Goal: Transaction & Acquisition: Purchase product/service

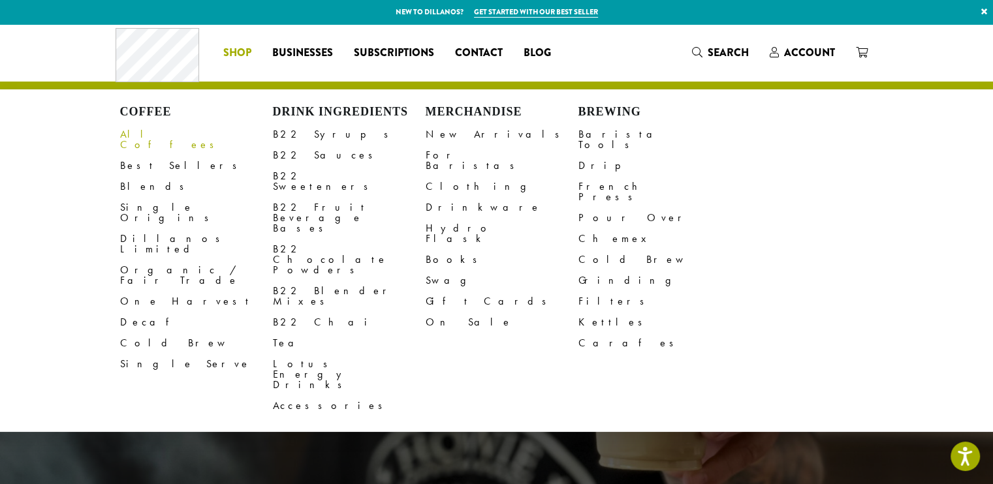
click at [151, 131] on link "All Coffees" at bounding box center [196, 139] width 153 height 31
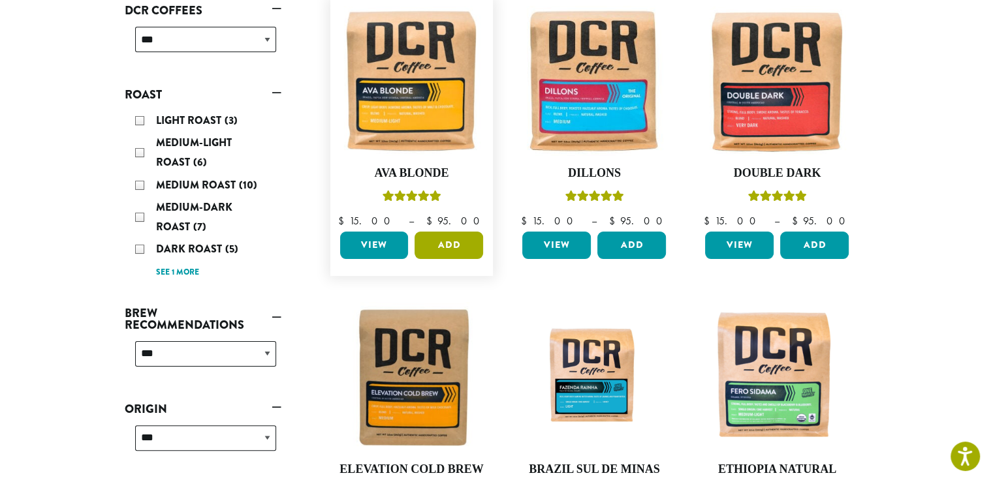
click at [447, 242] on button "Add" at bounding box center [449, 245] width 69 height 27
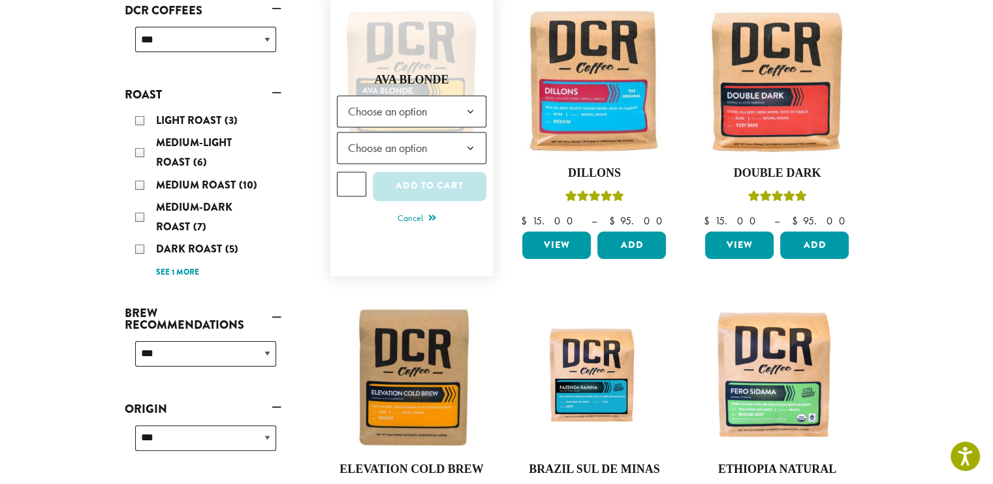
click at [471, 107] on b at bounding box center [470, 112] width 32 height 32
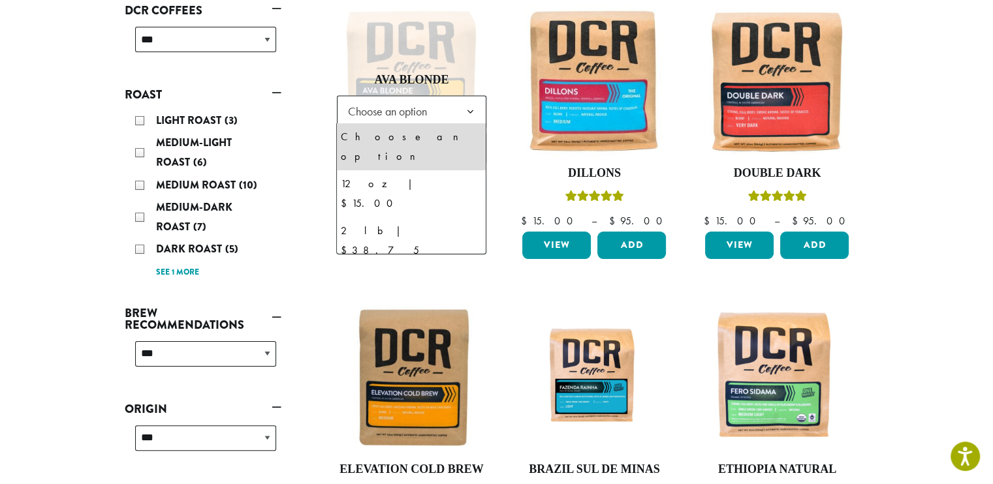
select select "**********"
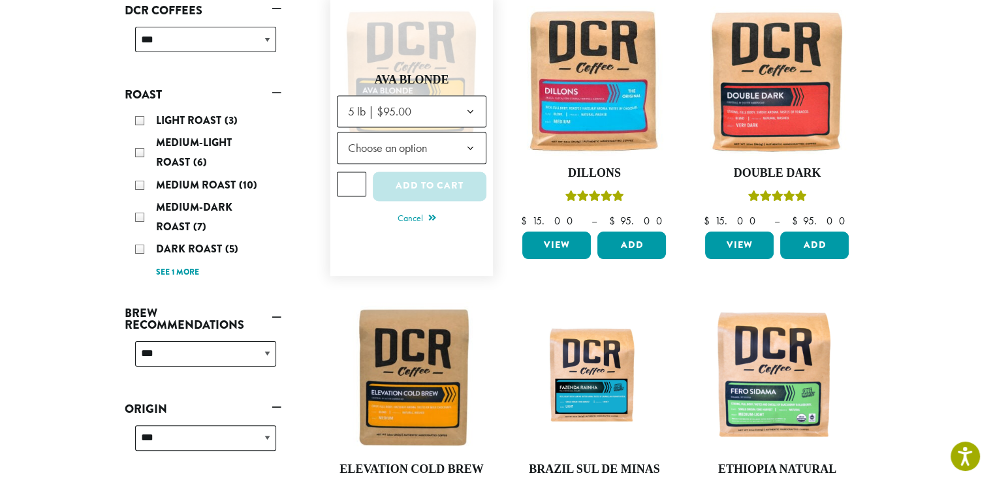
click at [472, 143] on b at bounding box center [470, 149] width 32 height 32
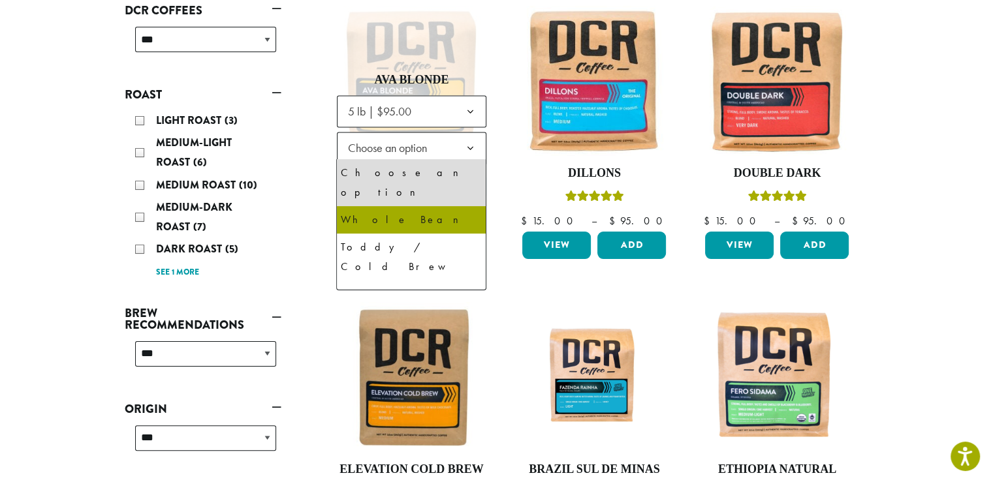
select select "**********"
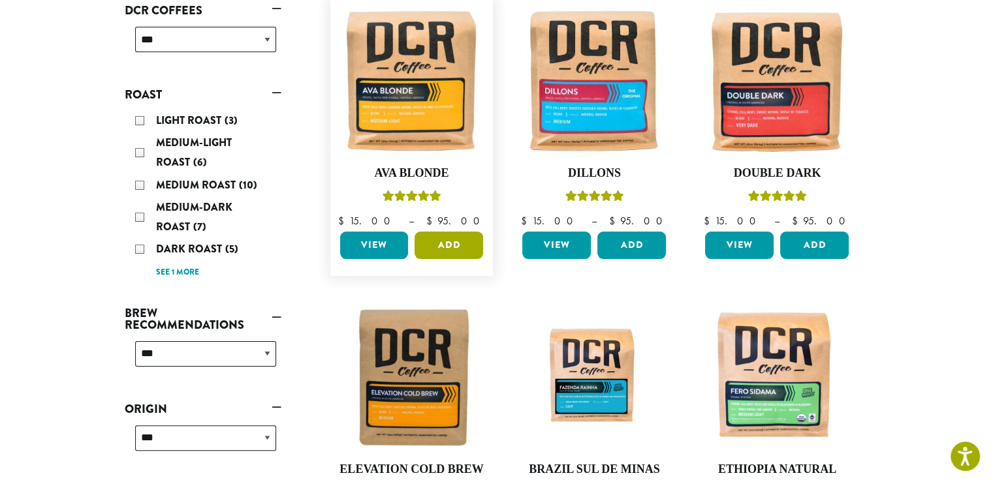
click at [443, 244] on button "Add" at bounding box center [449, 245] width 69 height 27
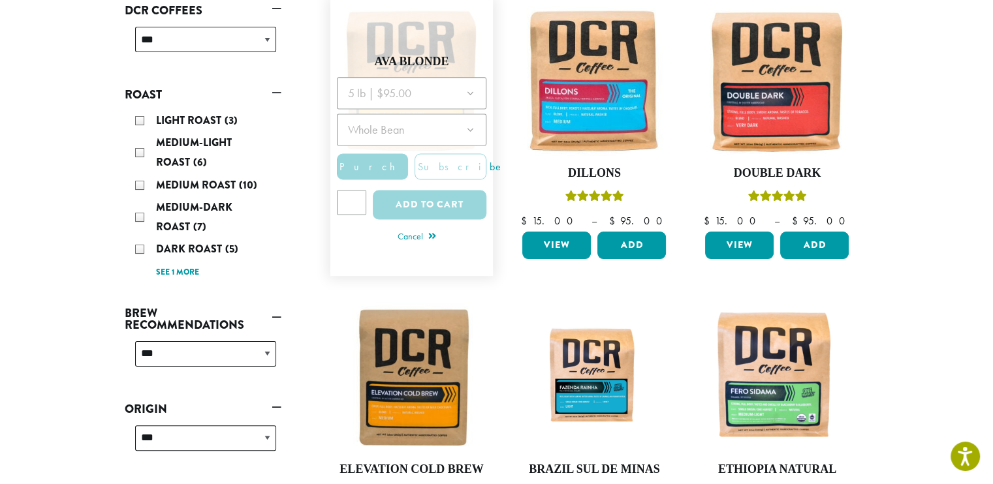
click at [360, 204] on div at bounding box center [412, 152] width 150 height 151
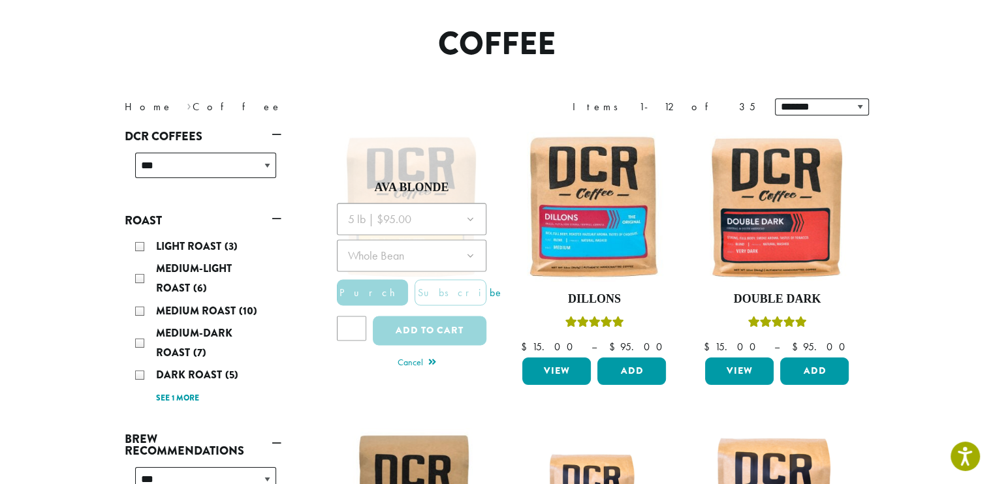
scroll to position [198, 0]
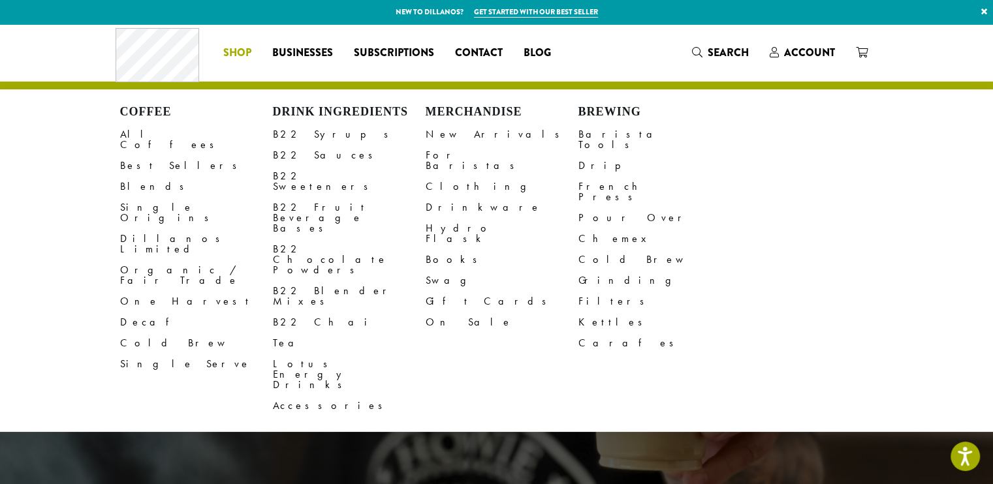
click at [237, 54] on span "Shop" at bounding box center [237, 53] width 28 height 16
click at [153, 131] on link "All Coffees" at bounding box center [196, 139] width 153 height 31
click at [236, 50] on span "Shop" at bounding box center [237, 53] width 28 height 16
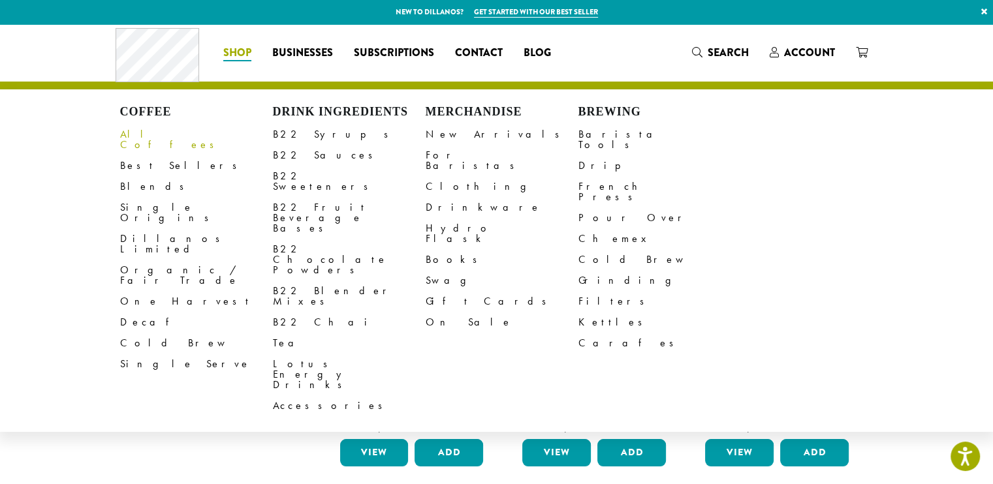
click at [149, 137] on link "All Coffees" at bounding box center [196, 139] width 153 height 31
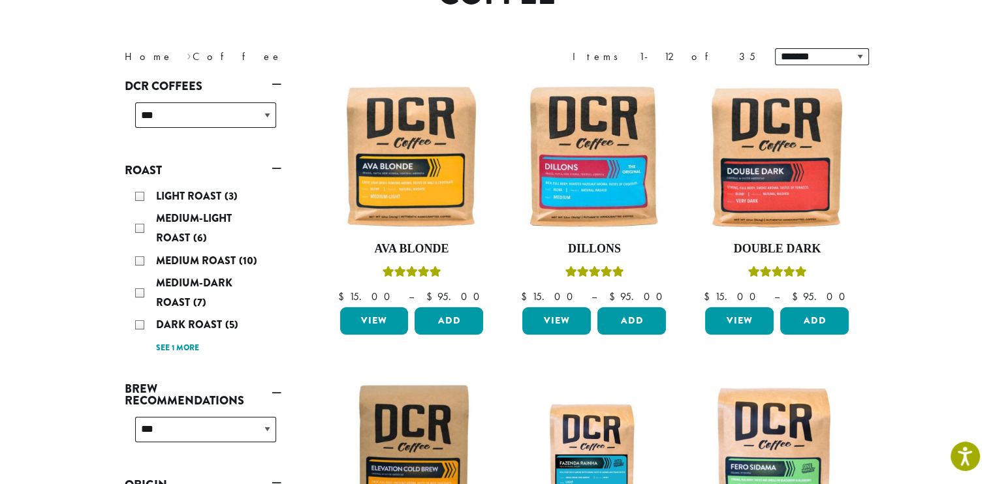
scroll to position [155, 0]
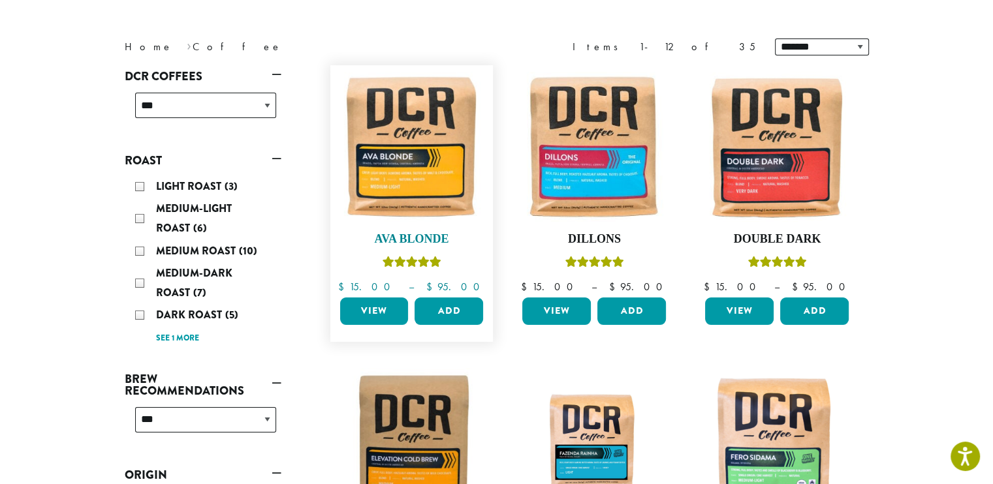
click at [411, 235] on h4 "Ava Blonde" at bounding box center [412, 239] width 150 height 14
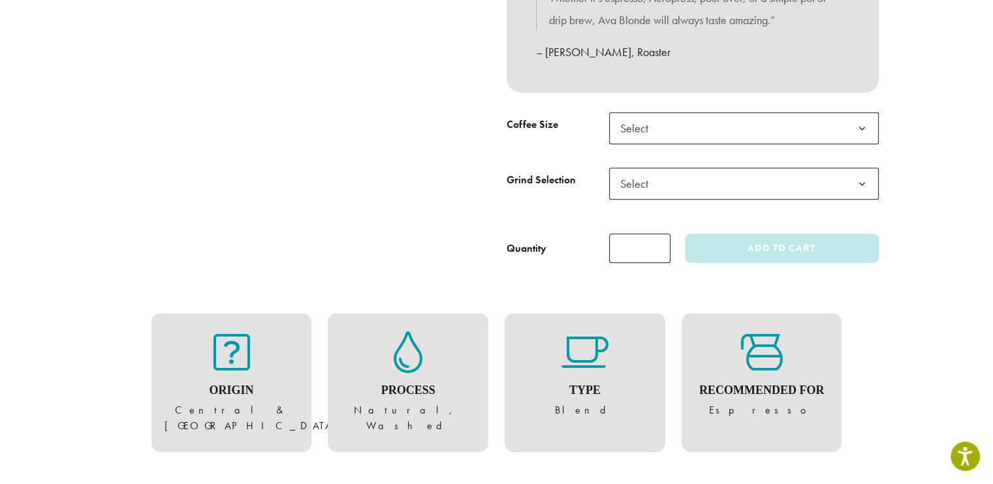
scroll to position [606, 0]
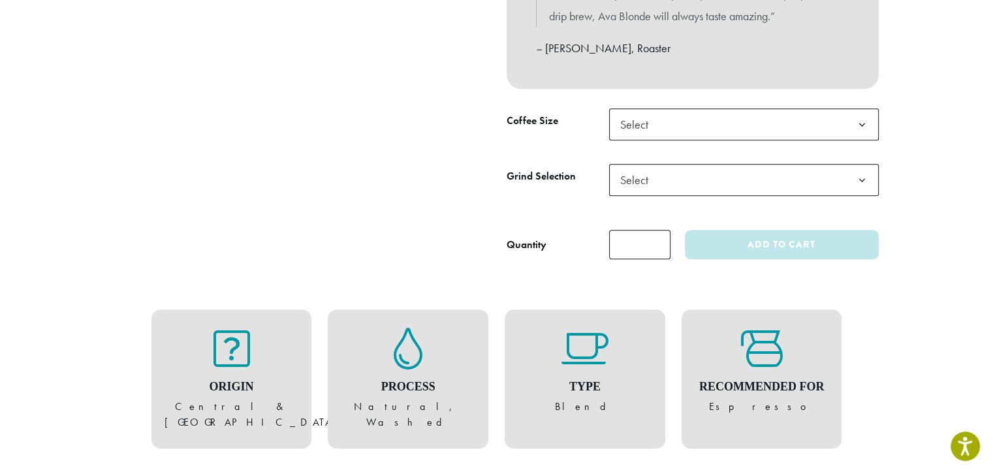
click at [863, 124] on b at bounding box center [862, 125] width 32 height 32
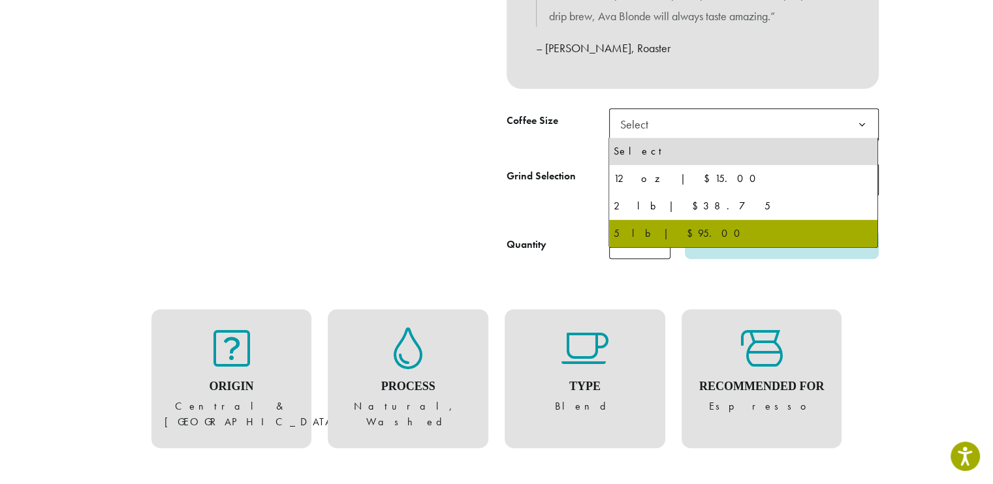
select select "**********"
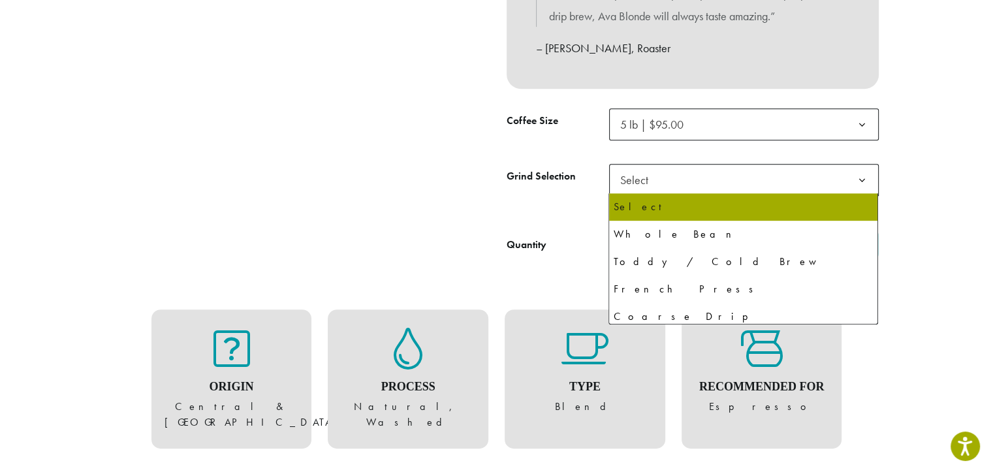
click at [862, 178] on b at bounding box center [862, 181] width 32 height 32
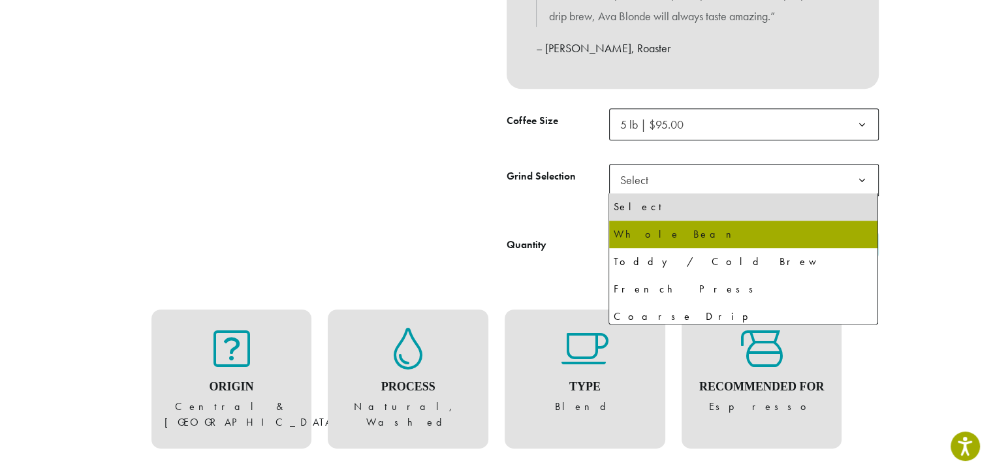
select select "**********"
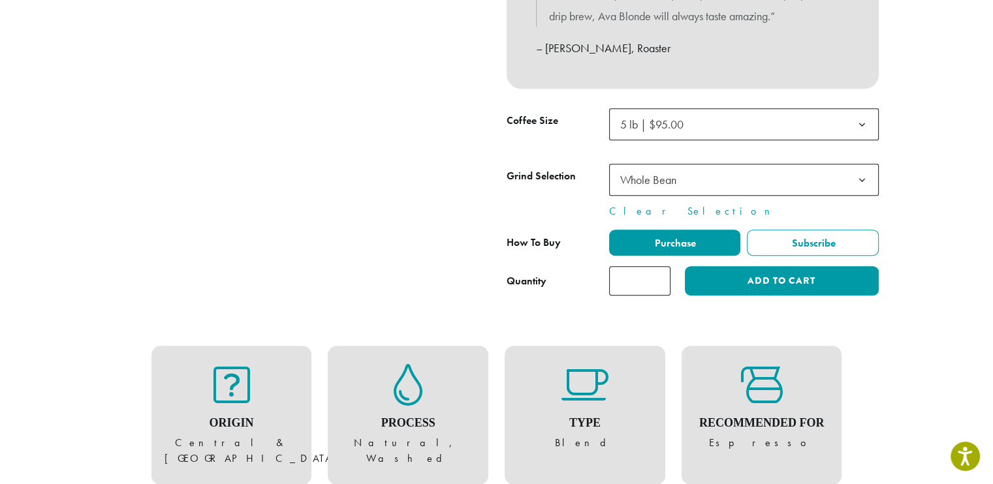
click at [659, 274] on input "*" at bounding box center [639, 280] width 61 height 29
type input "*"
click at [659, 274] on input "*" at bounding box center [639, 280] width 61 height 29
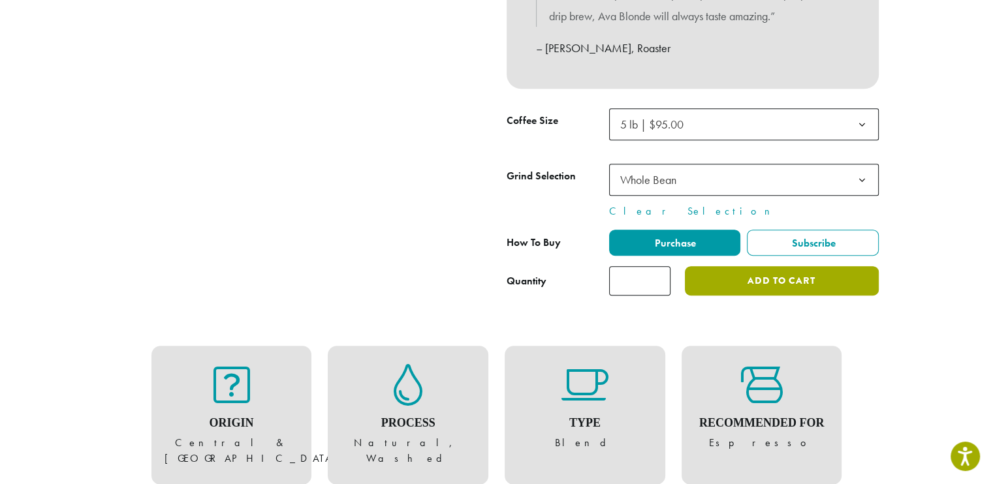
click at [781, 287] on button "Add to cart" at bounding box center [781, 280] width 193 height 29
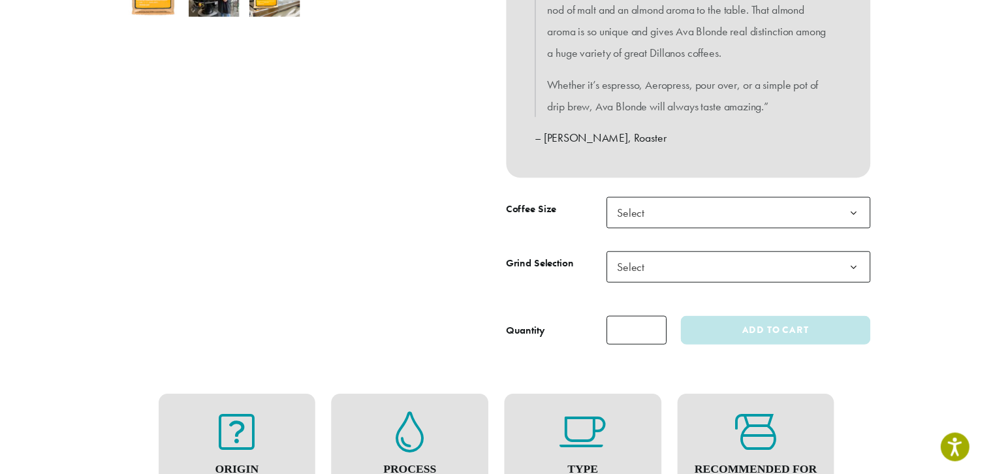
scroll to position [517, 0]
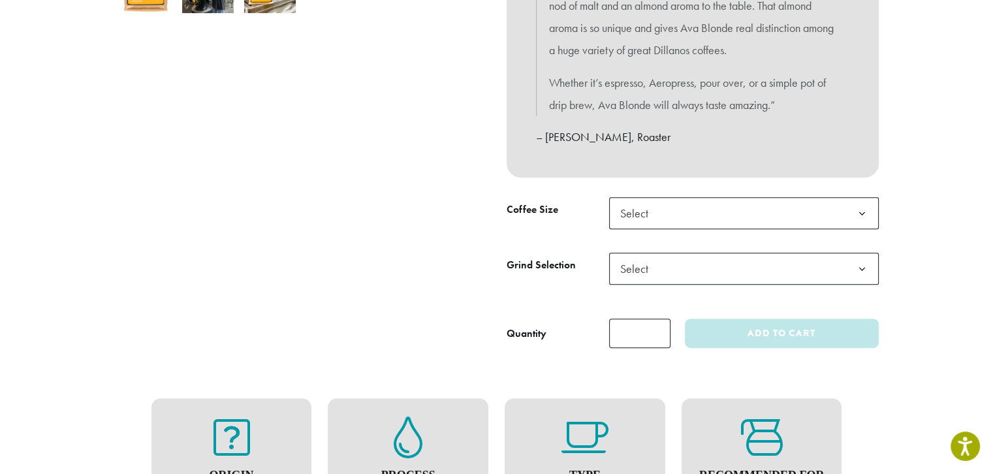
click at [862, 211] on b at bounding box center [862, 214] width 32 height 32
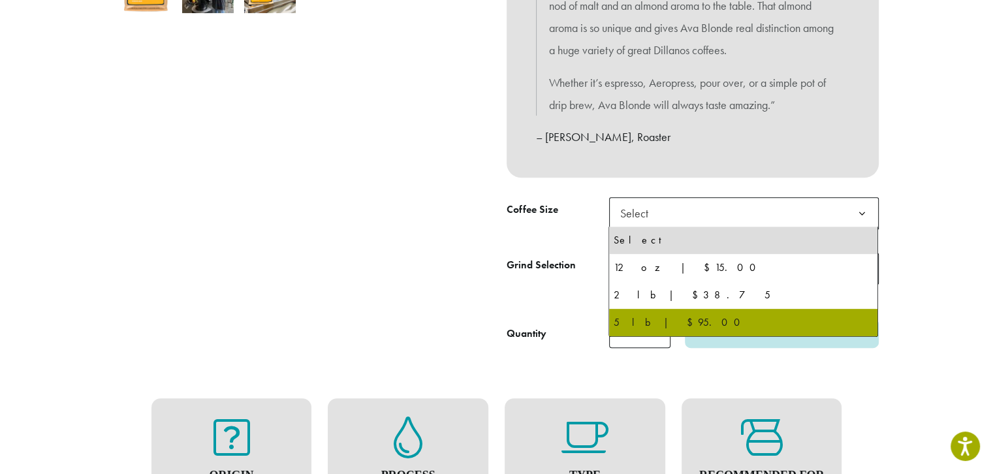
select select "**********"
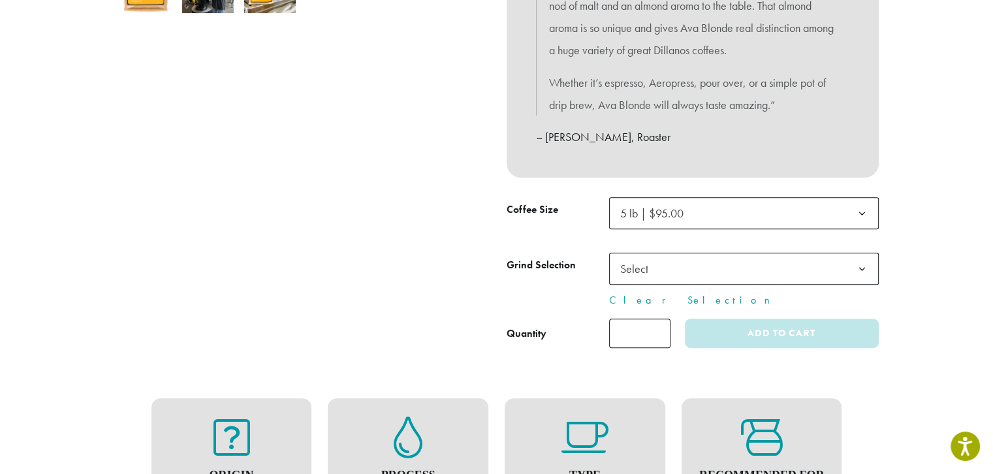
click at [862, 268] on b at bounding box center [862, 269] width 32 height 32
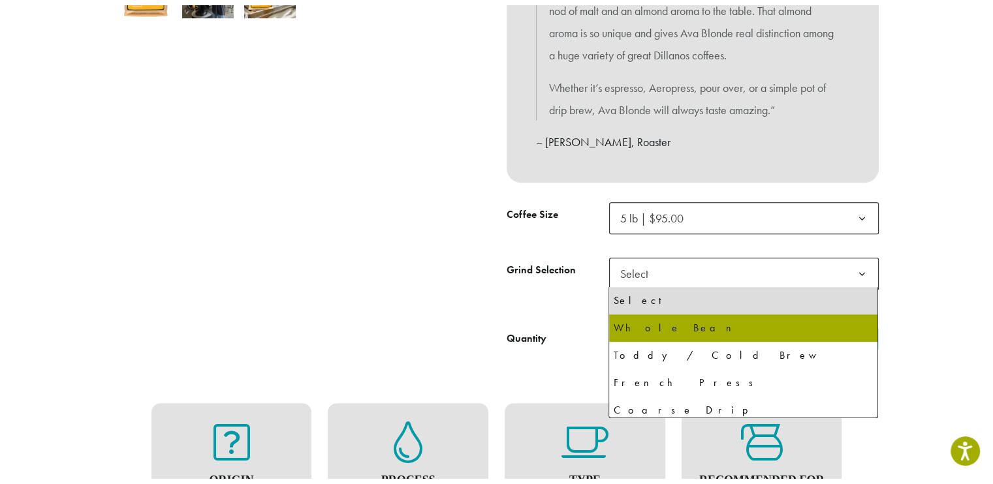
scroll to position [499, 0]
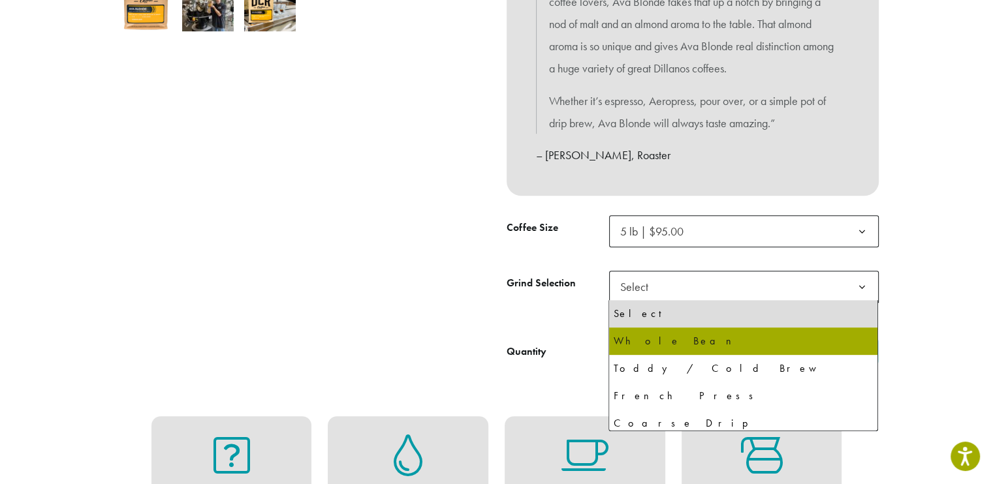
select select "**********"
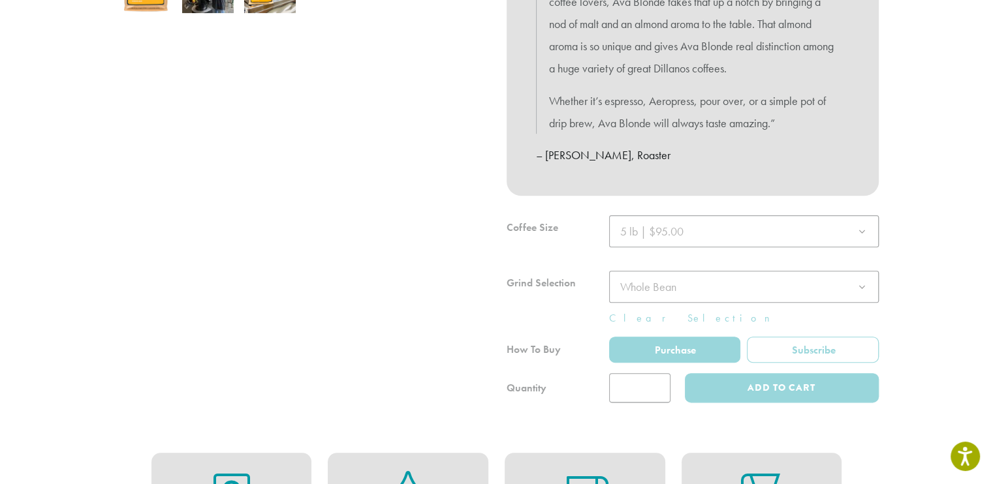
drag, startPoint x: 653, startPoint y: 388, endPoint x: 666, endPoint y: 392, distance: 13.6
click at [666, 392] on div at bounding box center [693, 308] width 372 height 187
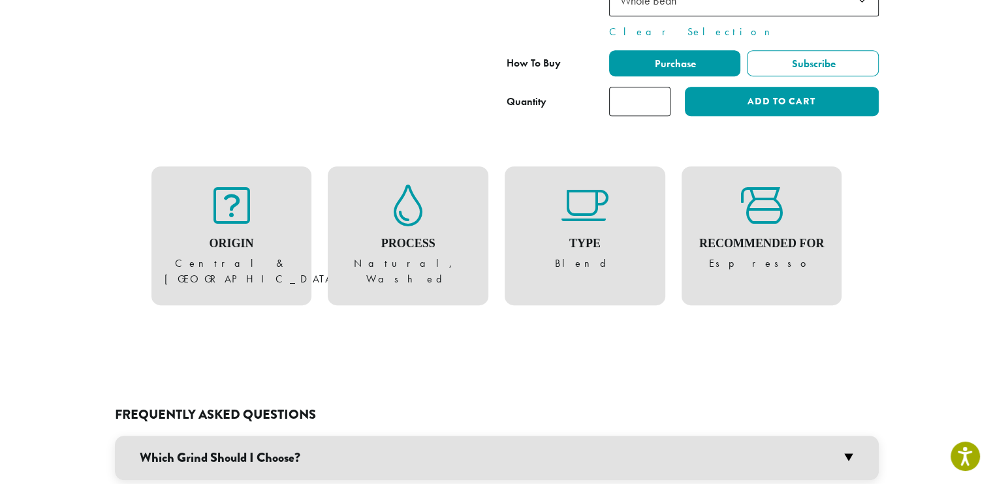
scroll to position [712, 0]
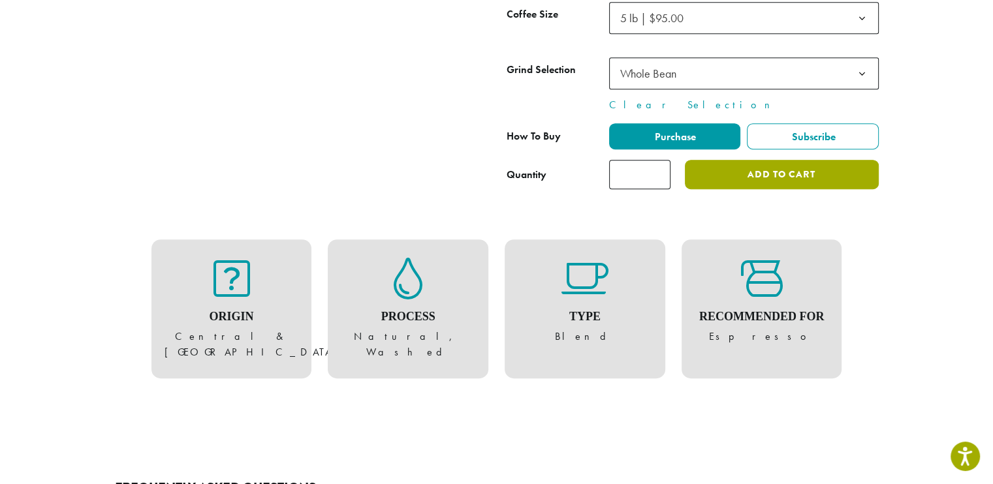
click at [773, 178] on button "Add to cart" at bounding box center [781, 174] width 193 height 29
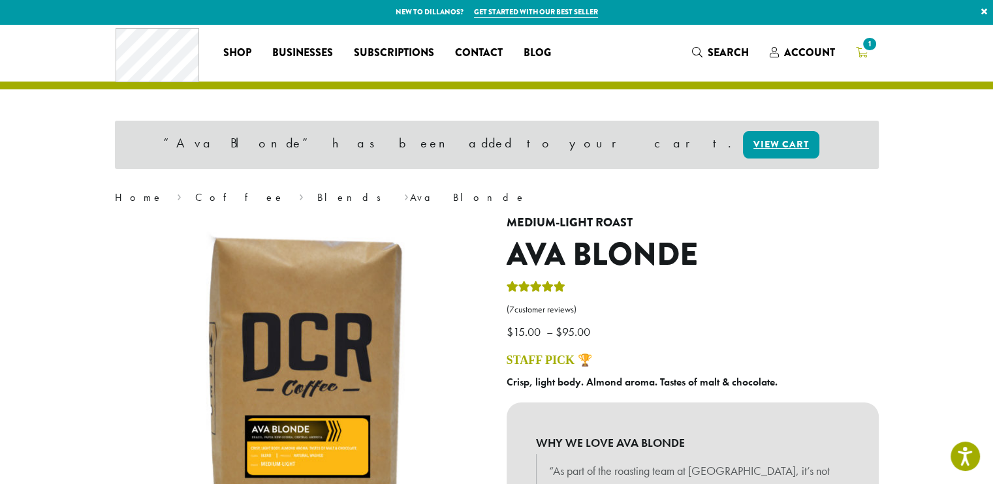
click at [870, 42] on span "1" at bounding box center [869, 44] width 18 height 18
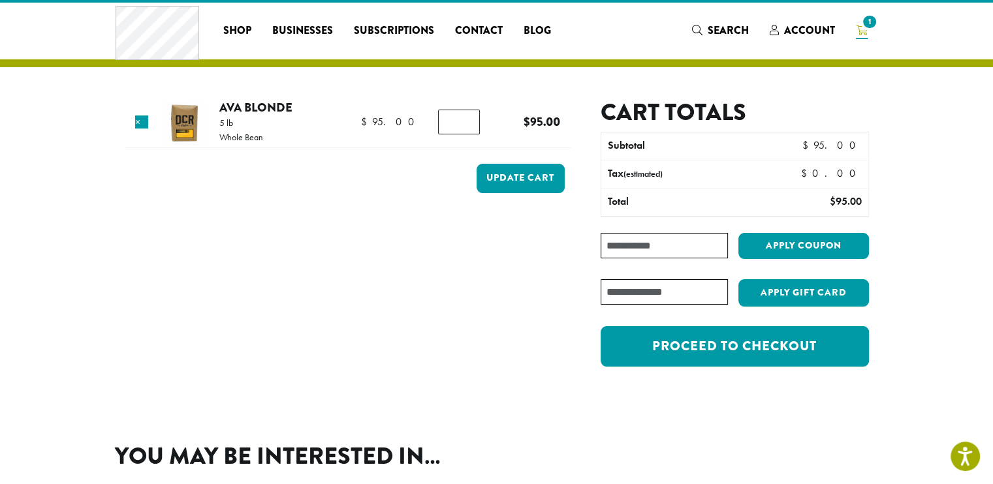
click at [467, 119] on input "*" at bounding box center [459, 122] width 42 height 25
type input "*"
click at [467, 119] on input "*" at bounding box center [459, 122] width 42 height 25
click at [505, 182] on button "Update cart" at bounding box center [521, 178] width 88 height 29
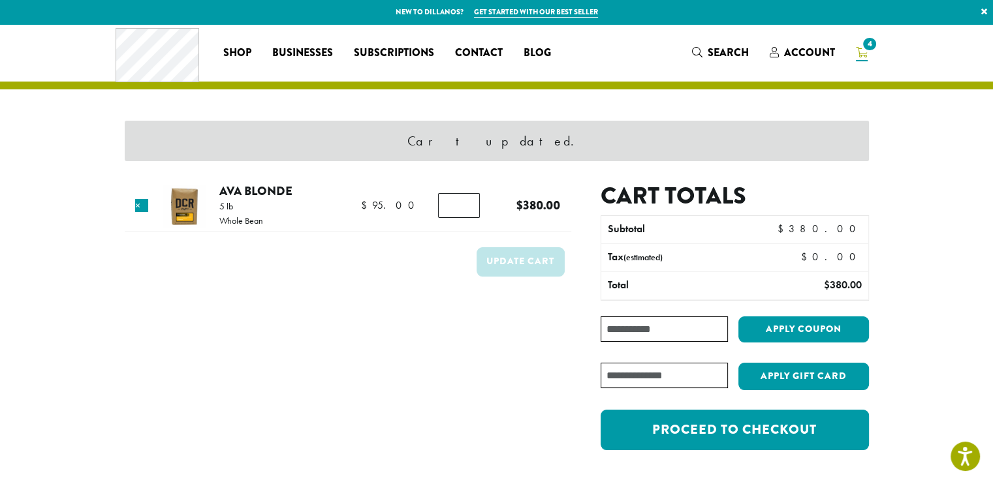
scroll to position [102, 0]
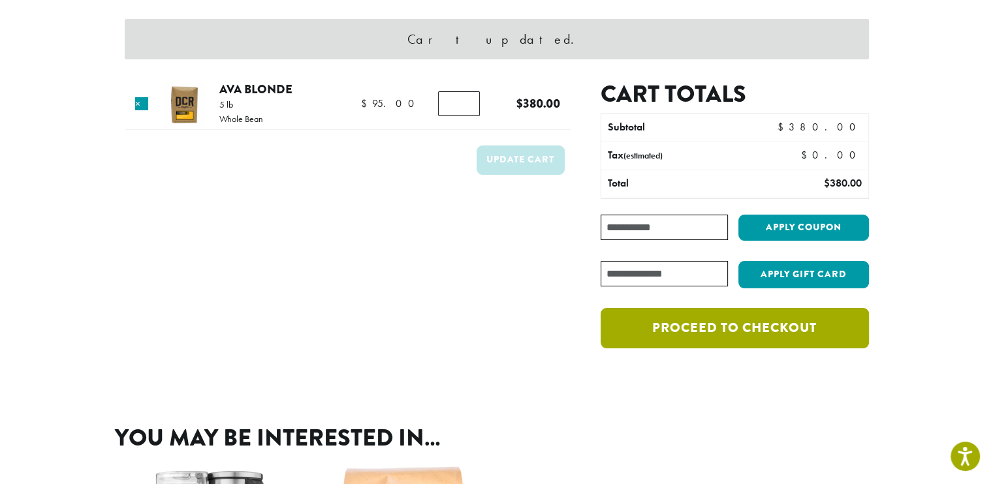
click at [664, 325] on link "Proceed to checkout" at bounding box center [735, 328] width 268 height 40
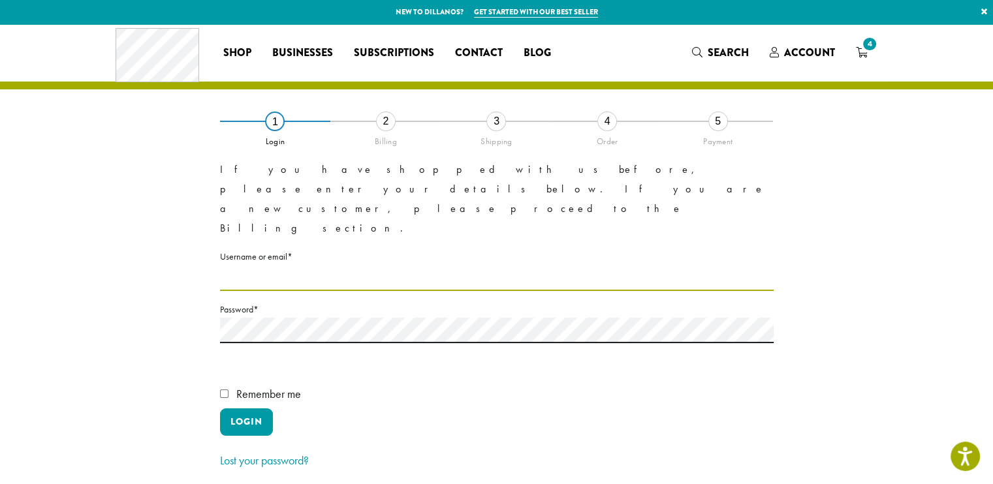
type input "**********"
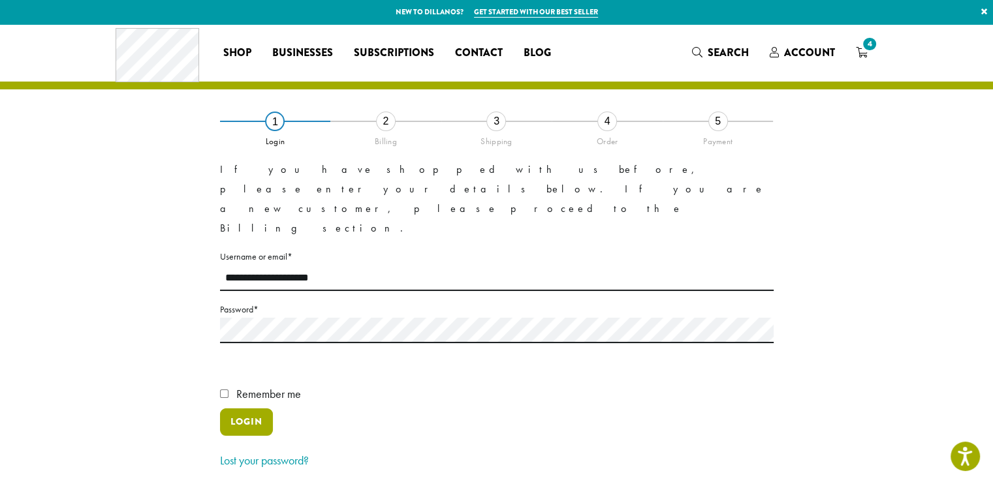
click at [253, 409] on button "Login" at bounding box center [246, 422] width 53 height 27
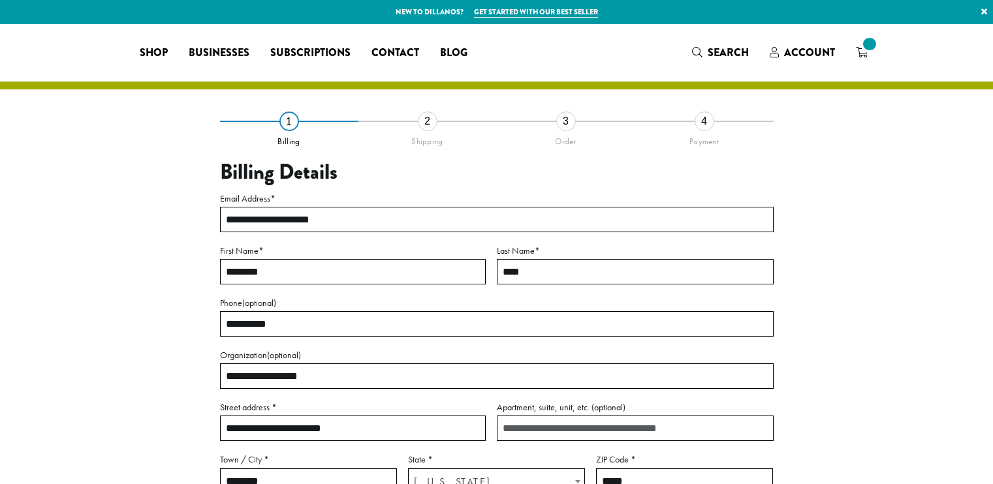
select select "**"
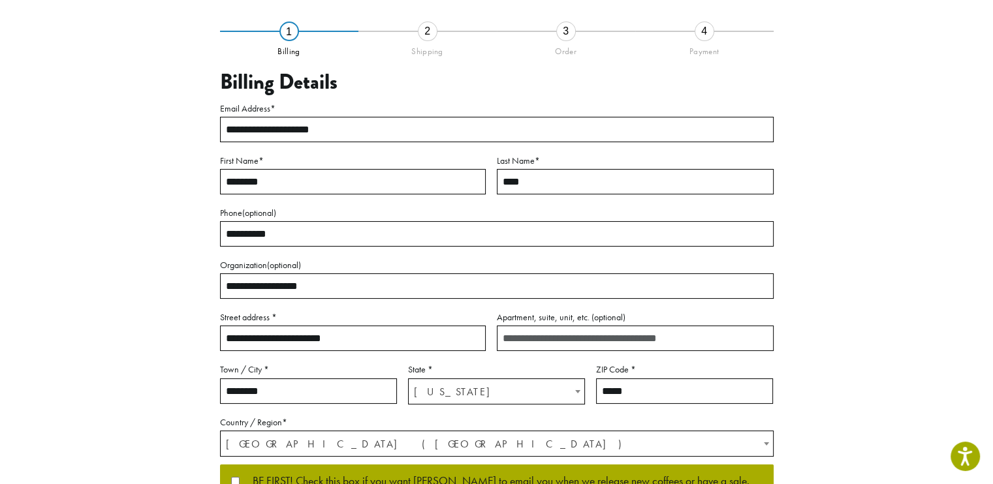
scroll to position [253, 0]
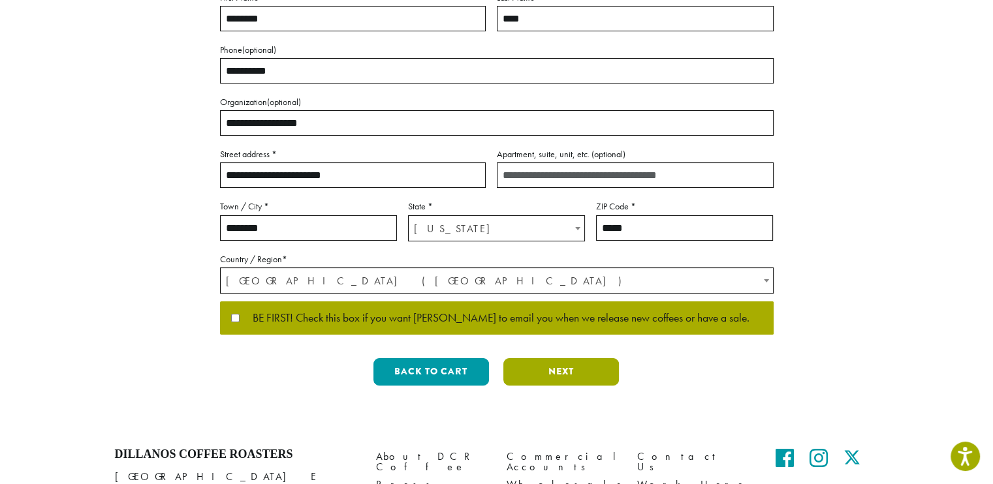
click at [537, 366] on button "Next" at bounding box center [561, 371] width 116 height 27
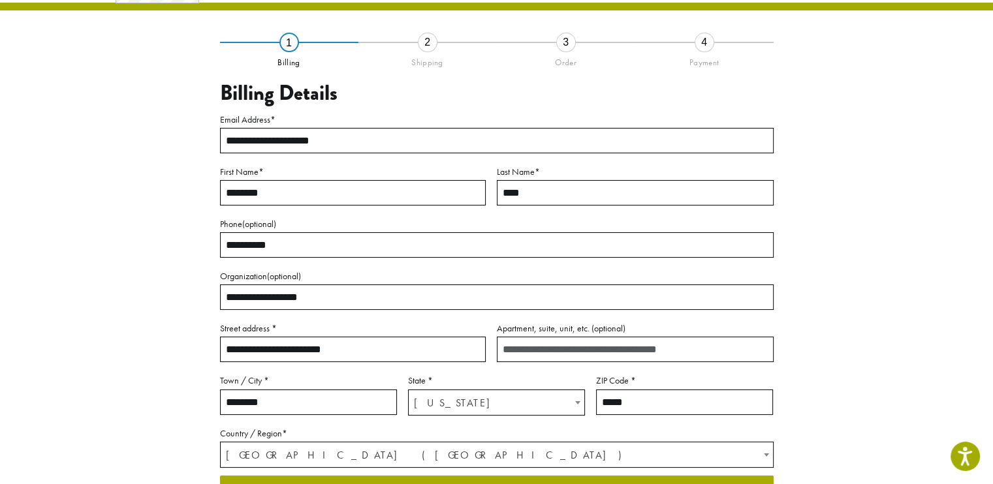
scroll to position [65, 0]
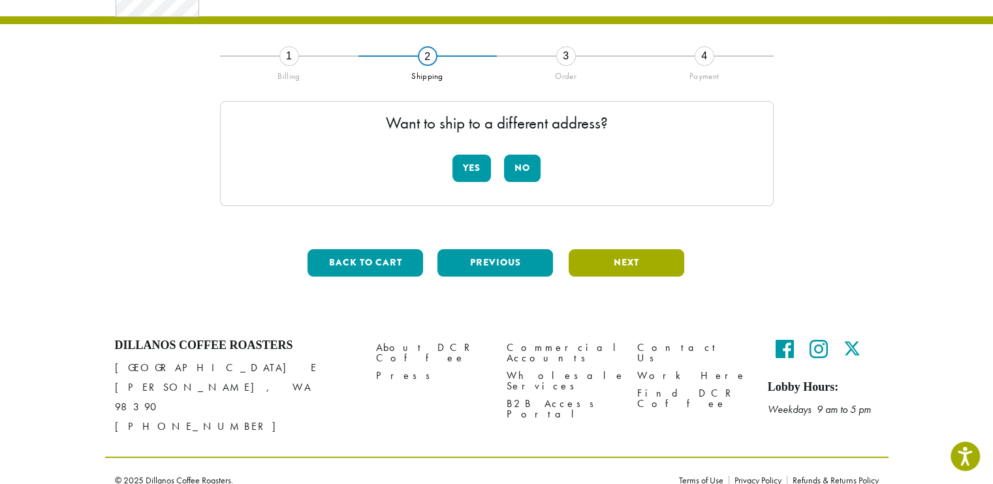
click at [622, 259] on button "Next" at bounding box center [627, 262] width 116 height 27
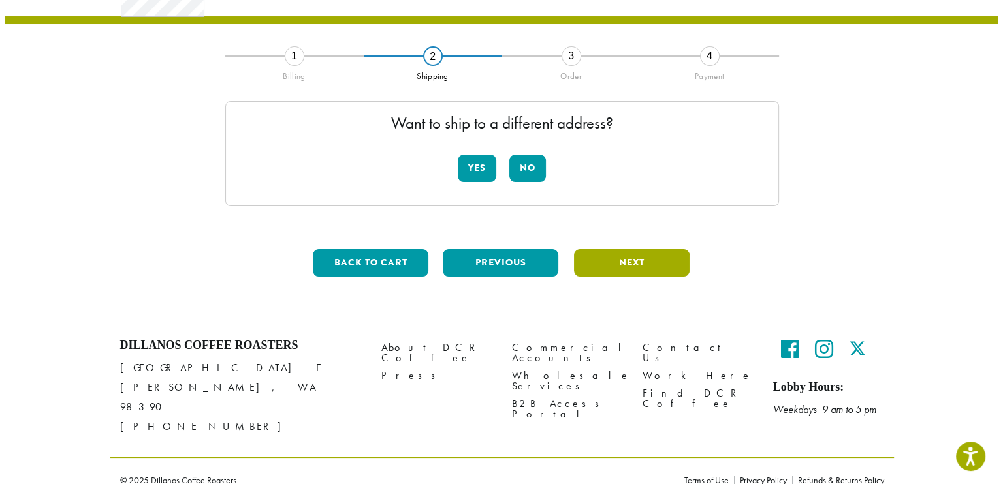
scroll to position [74, 0]
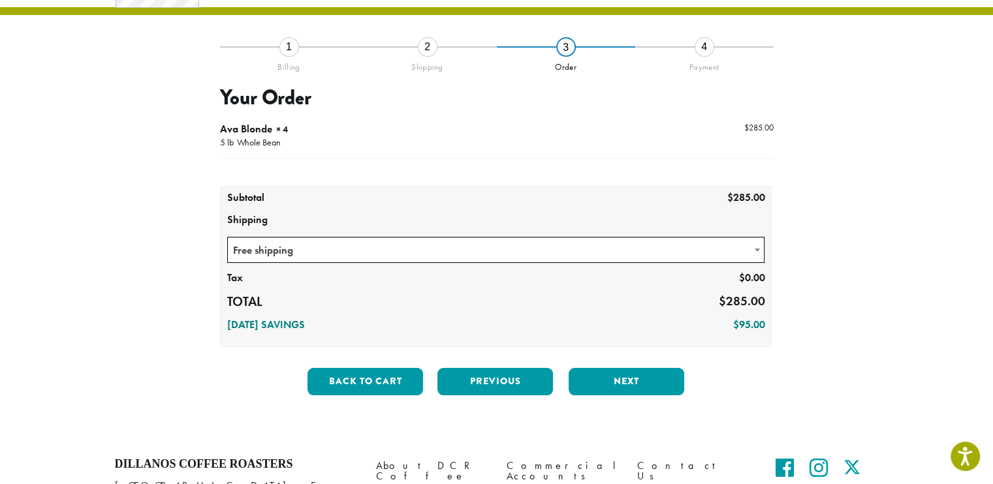
click at [757, 249] on b at bounding box center [757, 250] width 5 height 3
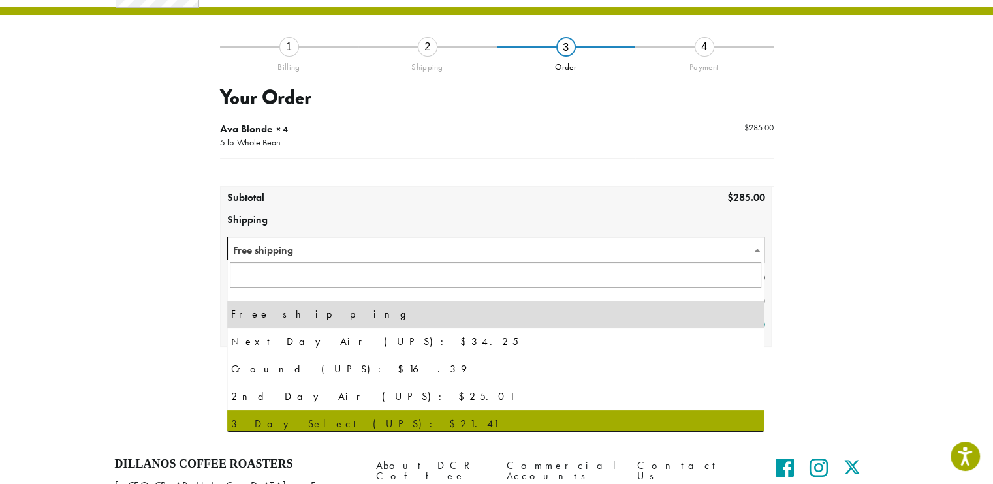
select select "********"
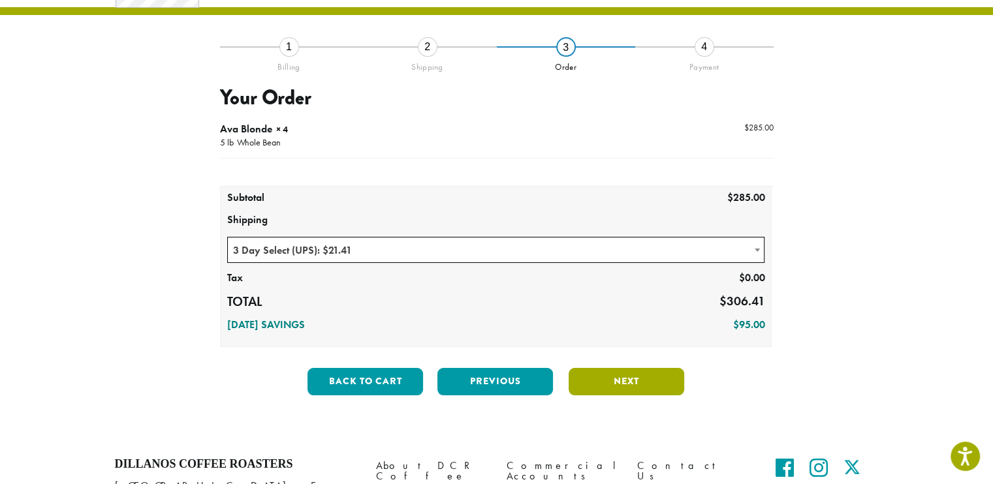
click at [630, 380] on button "Next" at bounding box center [627, 381] width 116 height 27
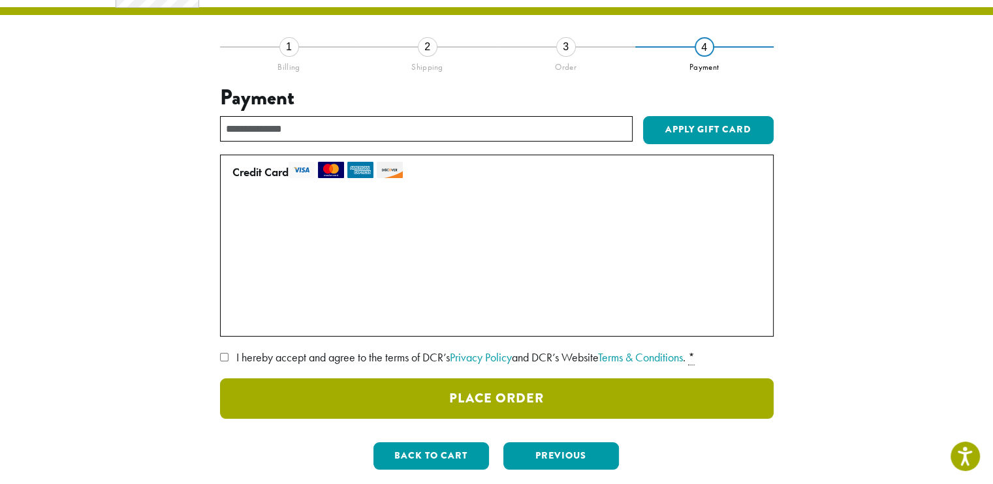
click at [496, 387] on button "Place Order" at bounding box center [497, 399] width 554 height 40
